Goal: Task Accomplishment & Management: Complete application form

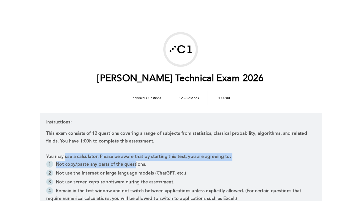
drag, startPoint x: 64, startPoint y: 157, endPoint x: 136, endPoint y: 163, distance: 71.9
click at [136, 163] on div "This exam consists of 12 questions covering a range of subjects from statistics…" at bounding box center [180, 175] width 269 height 90
click at [136, 163] on li "Not copy/paste any parts of the questions." at bounding box center [180, 164] width 269 height 9
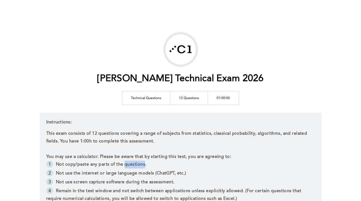
click at [136, 163] on li "Not copy/paste any parts of the questions." at bounding box center [180, 164] width 269 height 9
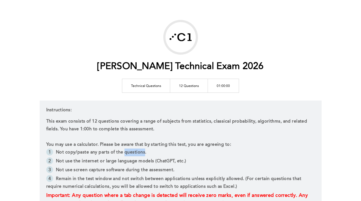
scroll to position [12, 0]
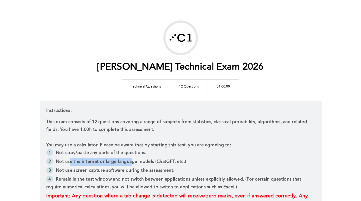
drag, startPoint x: 69, startPoint y: 162, endPoint x: 132, endPoint y: 160, distance: 63.2
click at [132, 160] on li "Not use the internet or large language models (ChatGPT, etc.)" at bounding box center [180, 162] width 269 height 9
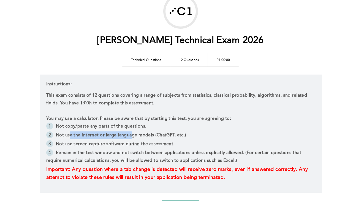
scroll to position [39, 0]
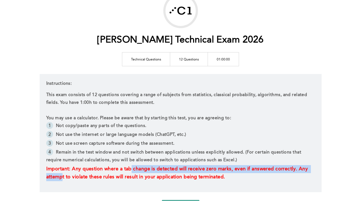
drag, startPoint x: 62, startPoint y: 175, endPoint x: 132, endPoint y: 171, distance: 70.4
click at [132, 171] on p "Important: Any question where a tab change is detected will receive zero marks,…" at bounding box center [180, 173] width 269 height 16
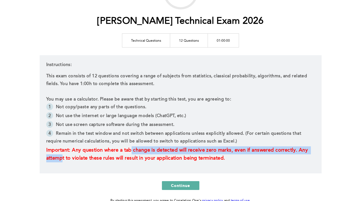
scroll to position [59, 0]
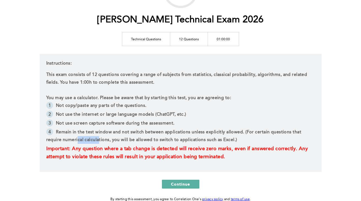
drag, startPoint x: 98, startPoint y: 138, endPoint x: 78, endPoint y: 139, distance: 19.8
click at [78, 139] on li "Remain in the test window and not switch between applications unless explicitly…" at bounding box center [180, 136] width 269 height 17
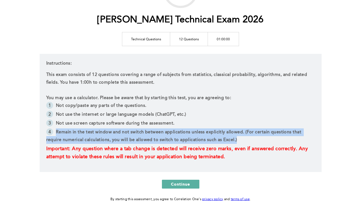
click at [78, 139] on li "Remain in the test window and not switch between applications unless explicitly…" at bounding box center [180, 136] width 269 height 17
click at [141, 137] on li "Remain in the test window and not switch between applications unless explicitly…" at bounding box center [180, 136] width 269 height 17
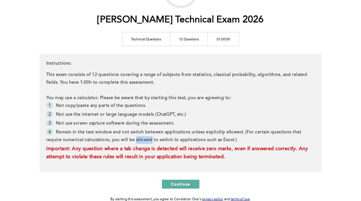
click at [141, 137] on li "Remain in the test window and not switch between applications unless explicitly…" at bounding box center [180, 136] width 269 height 17
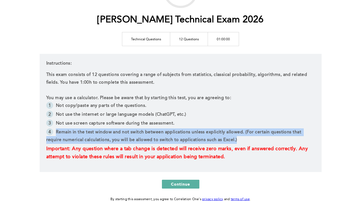
click at [141, 137] on li "Remain in the test window and not switch between applications unless explicitly…" at bounding box center [180, 136] width 269 height 17
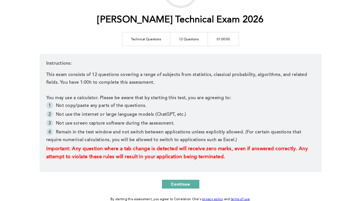
click at [201, 143] on li "Remain in the test window and not switch between applications unless explicitly…" at bounding box center [180, 136] width 269 height 17
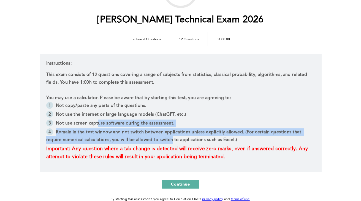
drag, startPoint x: 172, startPoint y: 140, endPoint x: 98, endPoint y: 126, distance: 75.0
click at [98, 126] on ul "Not copy/paste any parts of the questions. Not use the internet or large langua…" at bounding box center [180, 123] width 269 height 43
click at [98, 126] on li "Not use screen capture software during the assessment." at bounding box center [180, 123] width 269 height 9
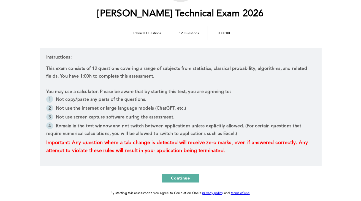
scroll to position [65, 0]
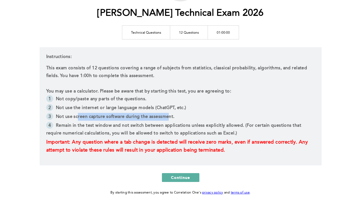
drag, startPoint x: 77, startPoint y: 117, endPoint x: 169, endPoint y: 115, distance: 92.1
click at [169, 115] on li "Not use screen capture software during the assessment." at bounding box center [180, 117] width 269 height 9
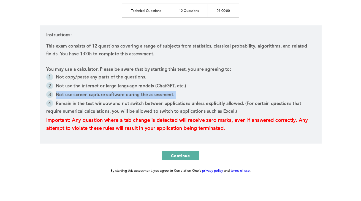
scroll to position [49, 0]
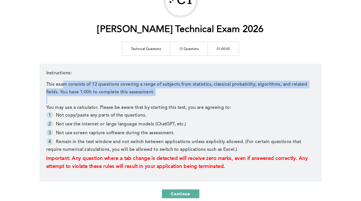
drag, startPoint x: 63, startPoint y: 81, endPoint x: 159, endPoint y: 100, distance: 97.9
click at [159, 100] on div "This exam consists of 12 questions covering a range of subjects from statistics…" at bounding box center [180, 125] width 269 height 90
click at [159, 100] on p at bounding box center [180, 100] width 269 height 8
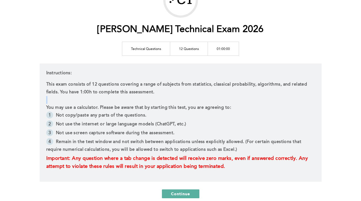
click at [159, 100] on p at bounding box center [180, 100] width 269 height 8
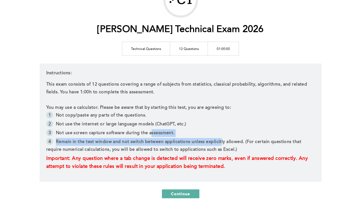
drag, startPoint x: 220, startPoint y: 144, endPoint x: 149, endPoint y: 129, distance: 71.8
click at [149, 129] on ul "Not copy/paste any parts of the questions. Not use the internet or large langua…" at bounding box center [180, 132] width 269 height 43
click at [149, 129] on li "Not use screen capture software during the assessment." at bounding box center [180, 133] width 269 height 9
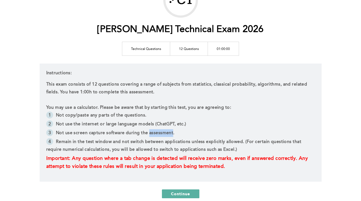
click at [149, 129] on li "Not use screen capture software during the assessment." at bounding box center [180, 133] width 269 height 9
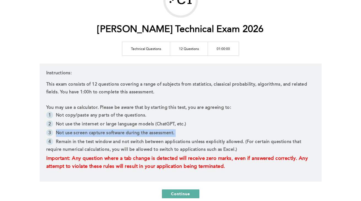
click at [149, 129] on li "Not use screen capture software during the assessment." at bounding box center [180, 133] width 269 height 9
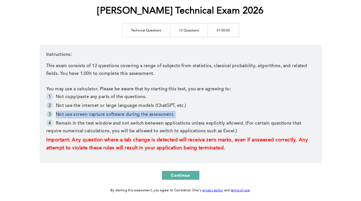
scroll to position [70, 0]
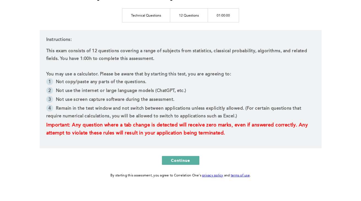
scroll to position [82, 0]
